Goal: Task Accomplishment & Management: Use online tool/utility

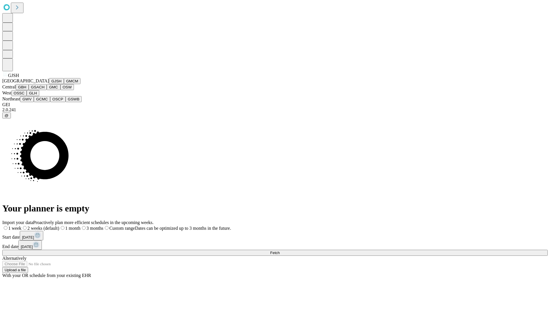
click at [49, 84] on button "GJSH" at bounding box center [56, 81] width 15 height 6
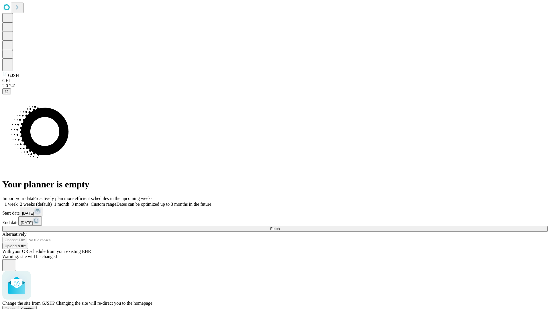
click at [35, 307] on span "Confirm" at bounding box center [27, 309] width 13 height 4
click at [52, 202] on label "2 weeks (default)" at bounding box center [35, 204] width 34 height 5
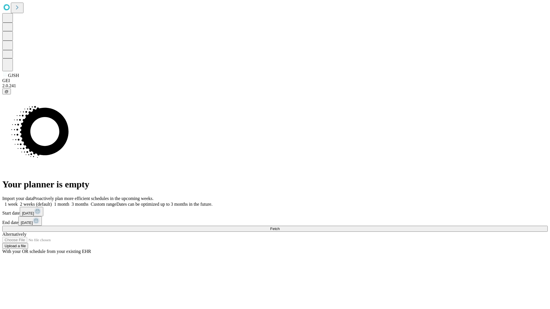
click at [279, 227] on span "Fetch" at bounding box center [274, 229] width 9 height 4
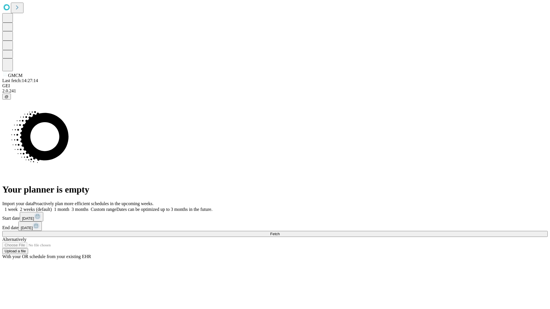
click at [52, 207] on label "2 weeks (default)" at bounding box center [35, 209] width 34 height 5
click at [279, 232] on span "Fetch" at bounding box center [274, 234] width 9 height 4
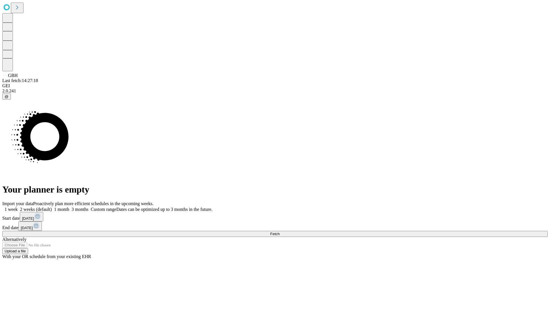
click at [52, 207] on label "2 weeks (default)" at bounding box center [35, 209] width 34 height 5
click at [279, 232] on span "Fetch" at bounding box center [274, 234] width 9 height 4
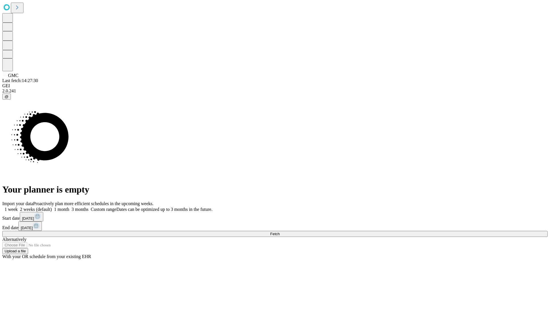
click at [52, 207] on label "2 weeks (default)" at bounding box center [35, 209] width 34 height 5
click at [279, 232] on span "Fetch" at bounding box center [274, 234] width 9 height 4
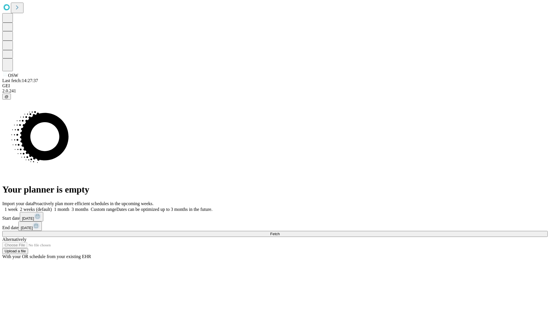
click at [52, 207] on label "2 weeks (default)" at bounding box center [35, 209] width 34 height 5
click at [279, 232] on span "Fetch" at bounding box center [274, 234] width 9 height 4
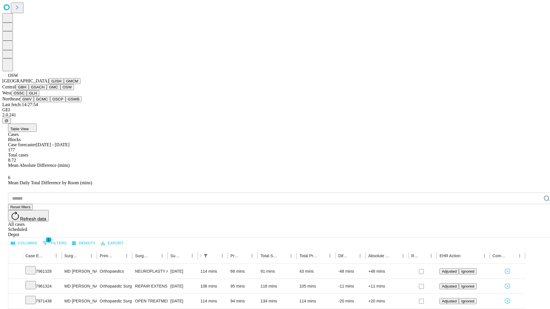
click at [27, 96] on button "OSSC" at bounding box center [18, 93] width 15 height 6
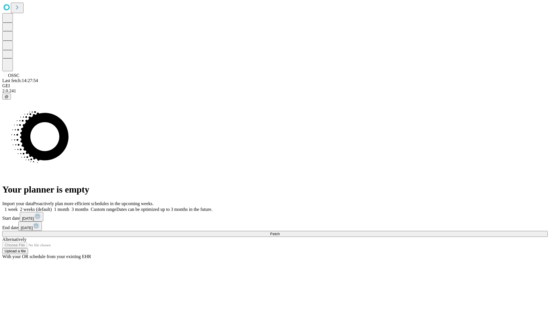
click at [52, 207] on label "2 weeks (default)" at bounding box center [35, 209] width 34 height 5
click at [279, 232] on span "Fetch" at bounding box center [274, 234] width 9 height 4
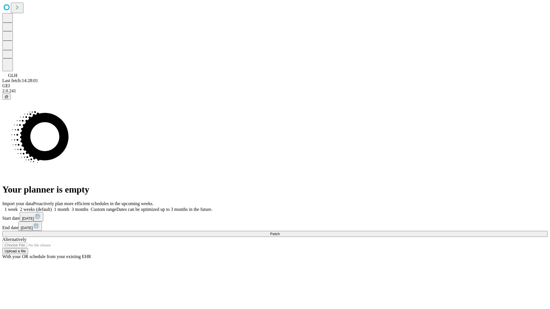
click at [52, 207] on label "2 weeks (default)" at bounding box center [35, 209] width 34 height 5
click at [279, 232] on span "Fetch" at bounding box center [274, 234] width 9 height 4
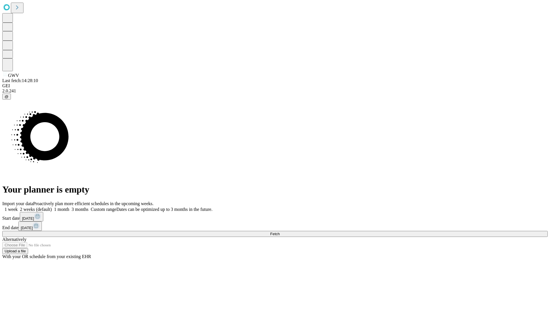
click at [52, 207] on label "2 weeks (default)" at bounding box center [35, 209] width 34 height 5
click at [279, 232] on span "Fetch" at bounding box center [274, 234] width 9 height 4
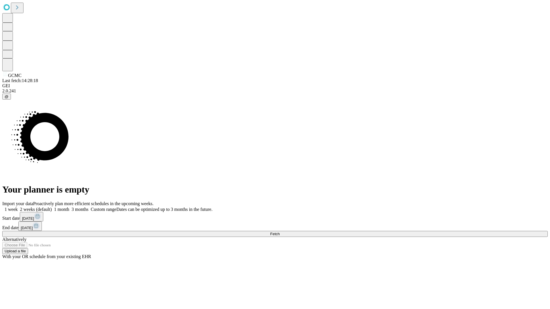
click at [52, 207] on label "2 weeks (default)" at bounding box center [35, 209] width 34 height 5
click at [279, 232] on span "Fetch" at bounding box center [274, 234] width 9 height 4
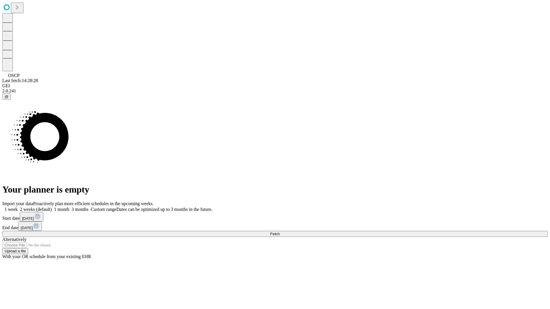
click at [52, 207] on label "2 weeks (default)" at bounding box center [35, 209] width 34 height 5
click at [279, 232] on span "Fetch" at bounding box center [274, 234] width 9 height 4
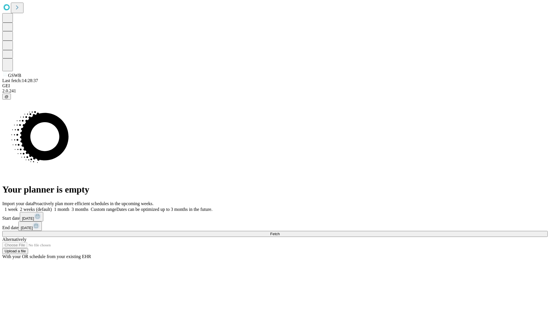
click at [52, 207] on label "2 weeks (default)" at bounding box center [35, 209] width 34 height 5
click at [279, 232] on span "Fetch" at bounding box center [274, 234] width 9 height 4
